Goal: Task Accomplishment & Management: Use online tool/utility

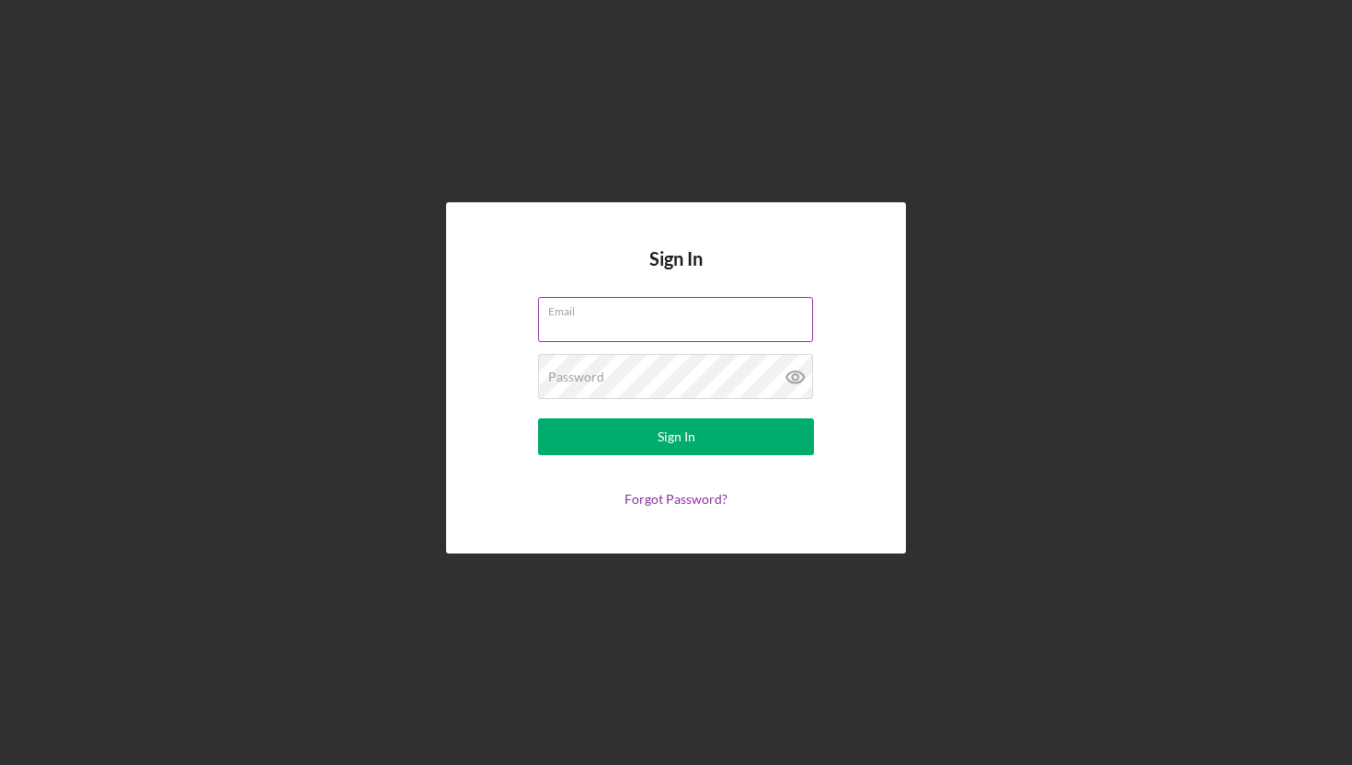
click at [587, 339] on input "Email" at bounding box center [675, 319] width 275 height 44
type input "[EMAIL_ADDRESS][DOMAIN_NAME]"
click at [538, 419] on button "Sign In" at bounding box center [676, 437] width 276 height 37
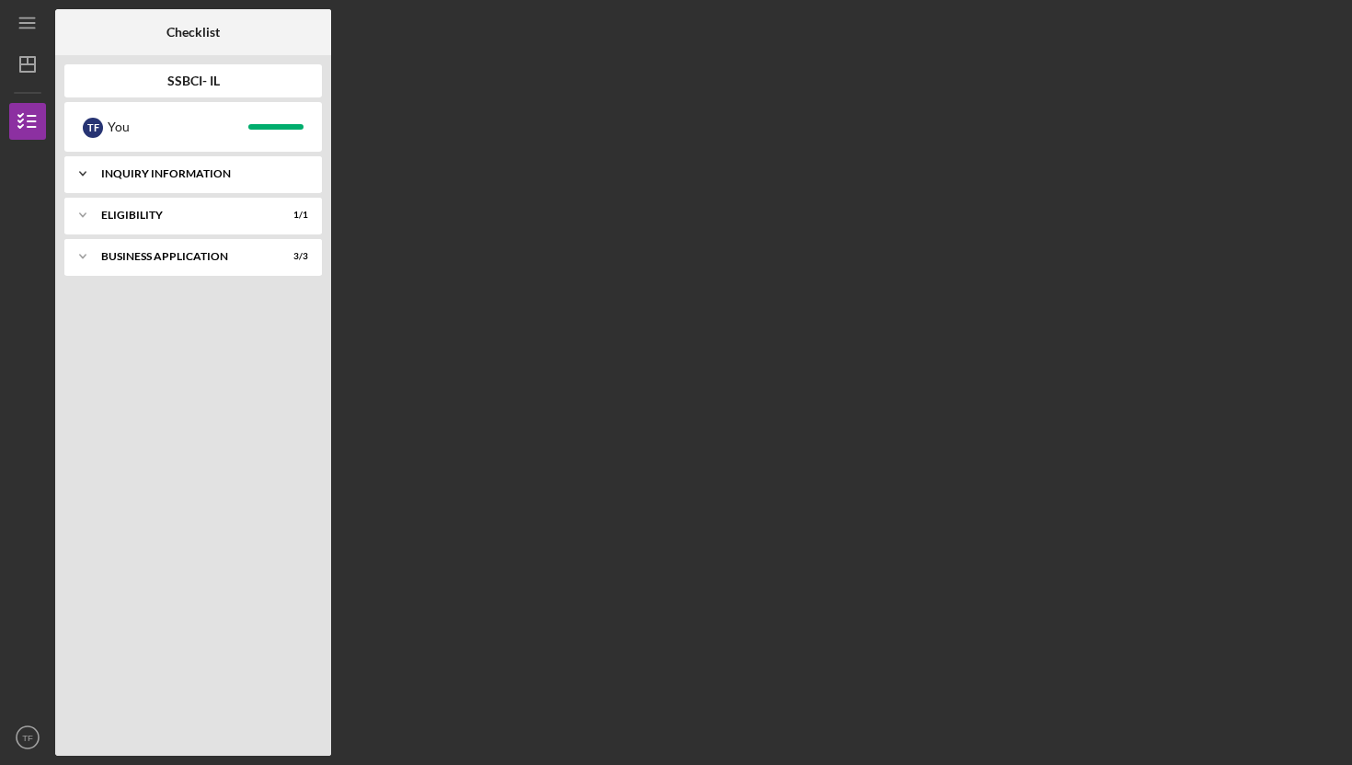
click at [123, 169] on div "Inquiry Information" at bounding box center [200, 173] width 198 height 11
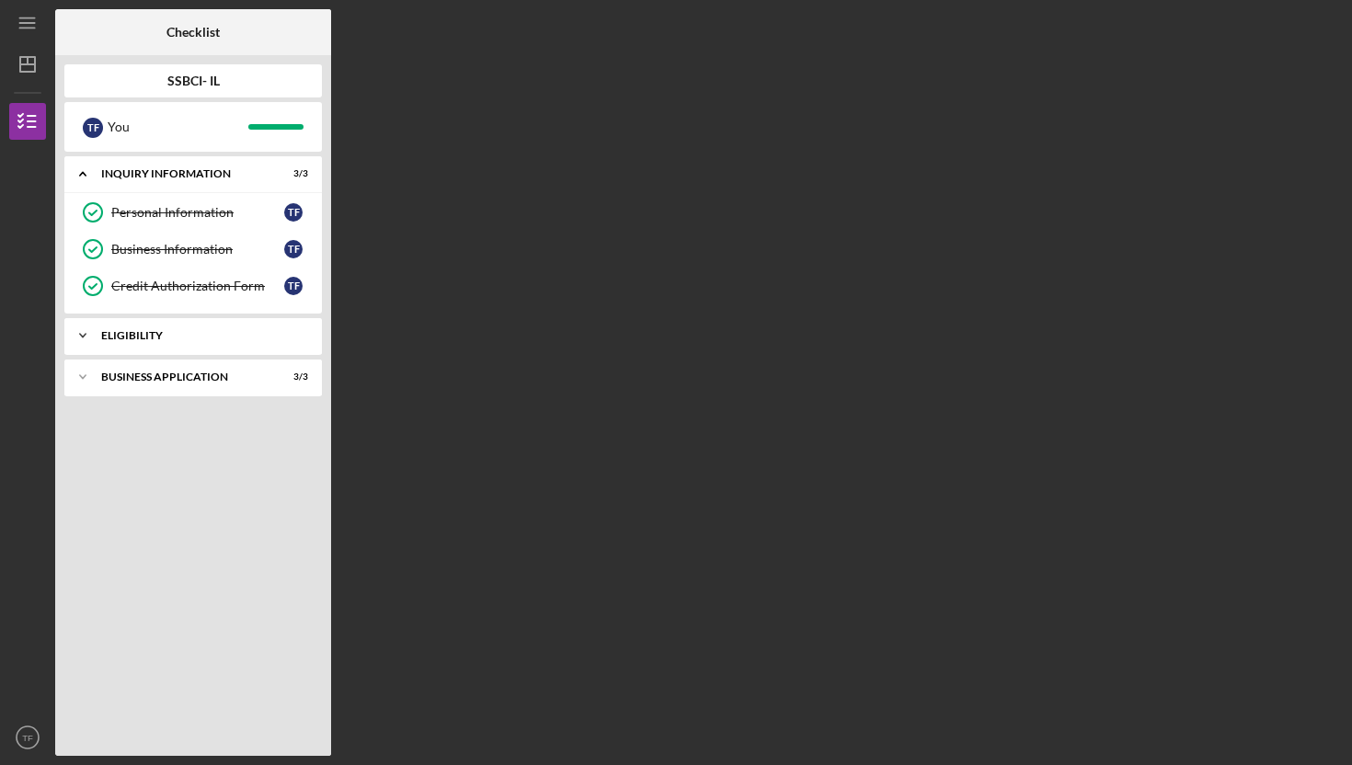
click at [118, 342] on div "Icon/Expander Eligibility 1 / 1" at bounding box center [193, 335] width 258 height 37
click at [125, 422] on div "Business Application" at bounding box center [200, 424] width 198 height 11
